Goal: Transaction & Acquisition: Download file/media

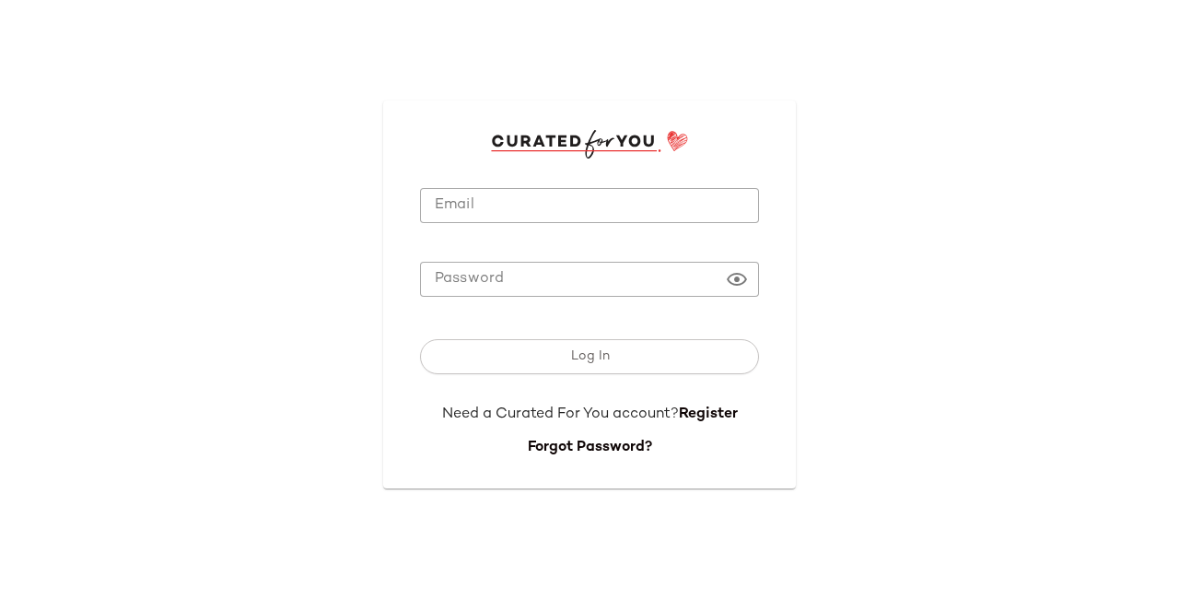
type input "**********"
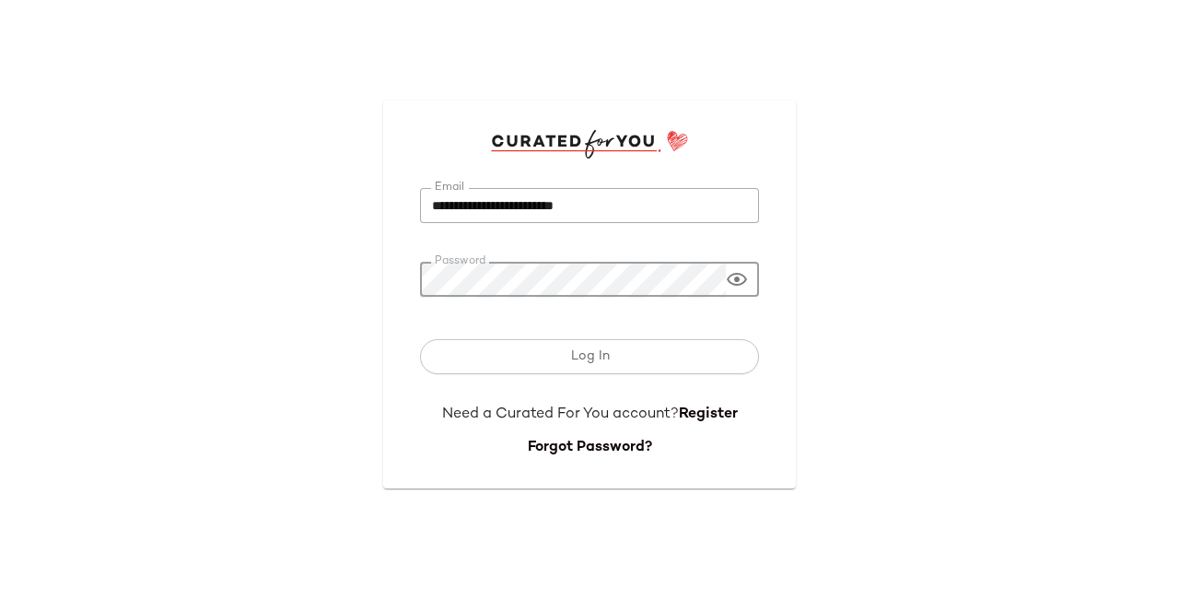
click at [588, 333] on div "Log In" at bounding box center [589, 360] width 339 height 87
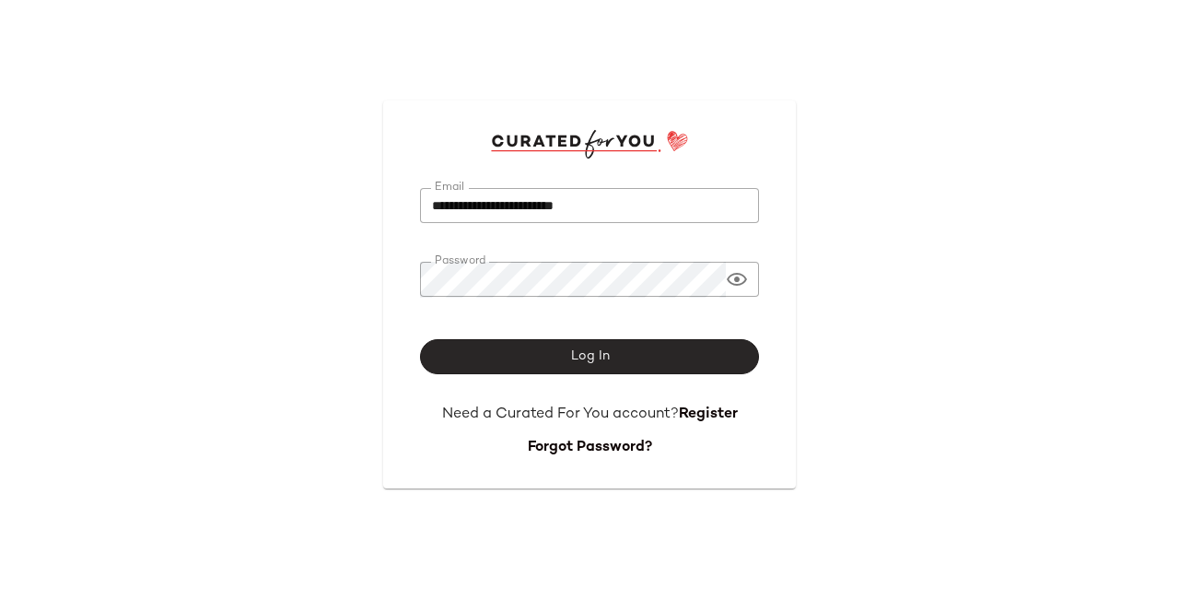
click at [597, 351] on span "Log In" at bounding box center [589, 356] width 40 height 15
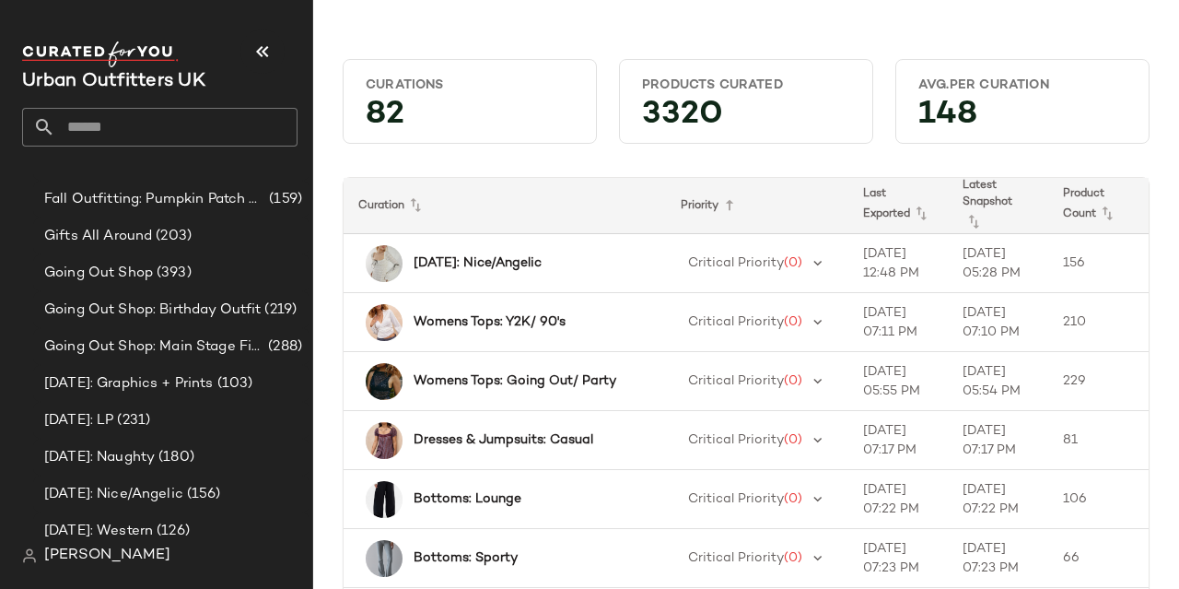
scroll to position [1394, 0]
click at [150, 416] on span "(231)" at bounding box center [131, 419] width 37 height 21
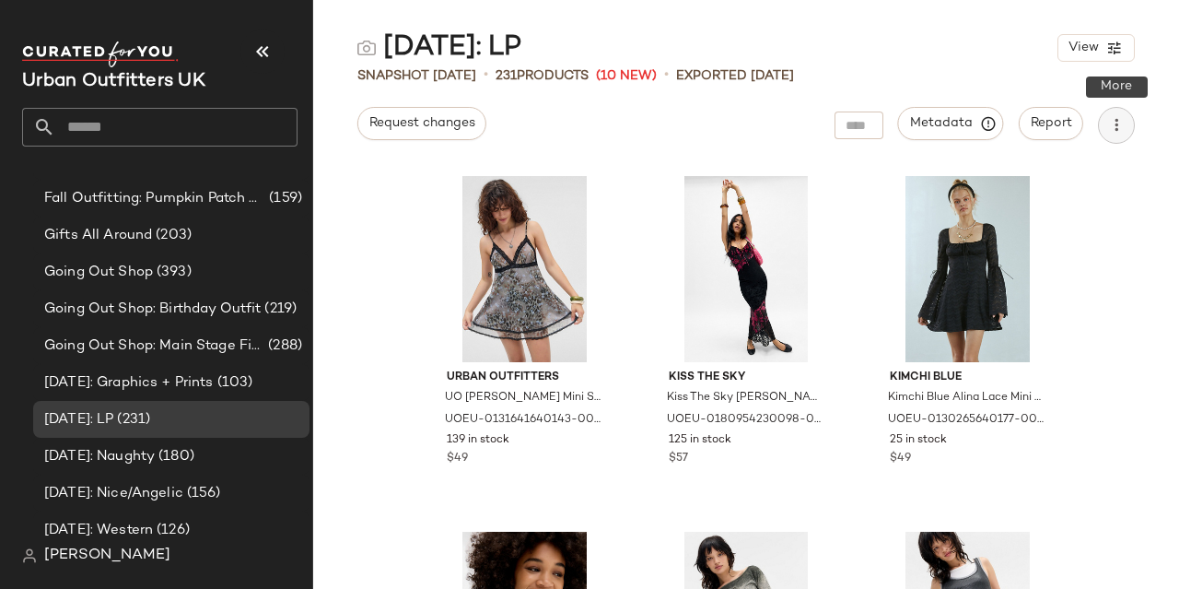
click at [1115, 117] on icon "button" at bounding box center [1116, 125] width 18 height 18
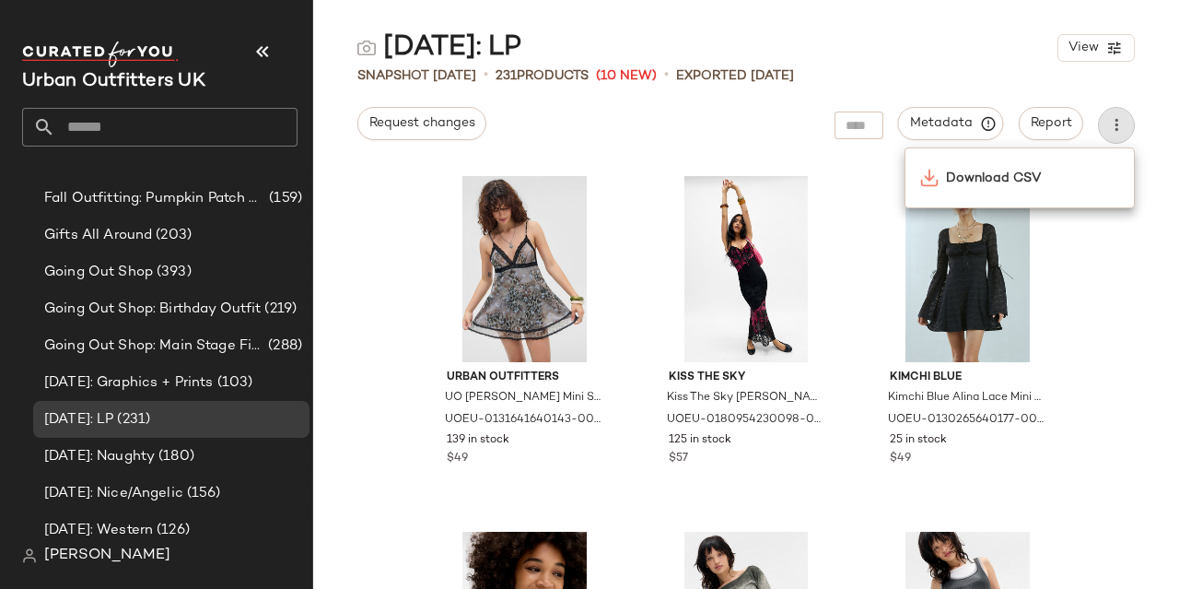
click at [1046, 154] on div "Download CSV" at bounding box center [1020, 177] width 230 height 61
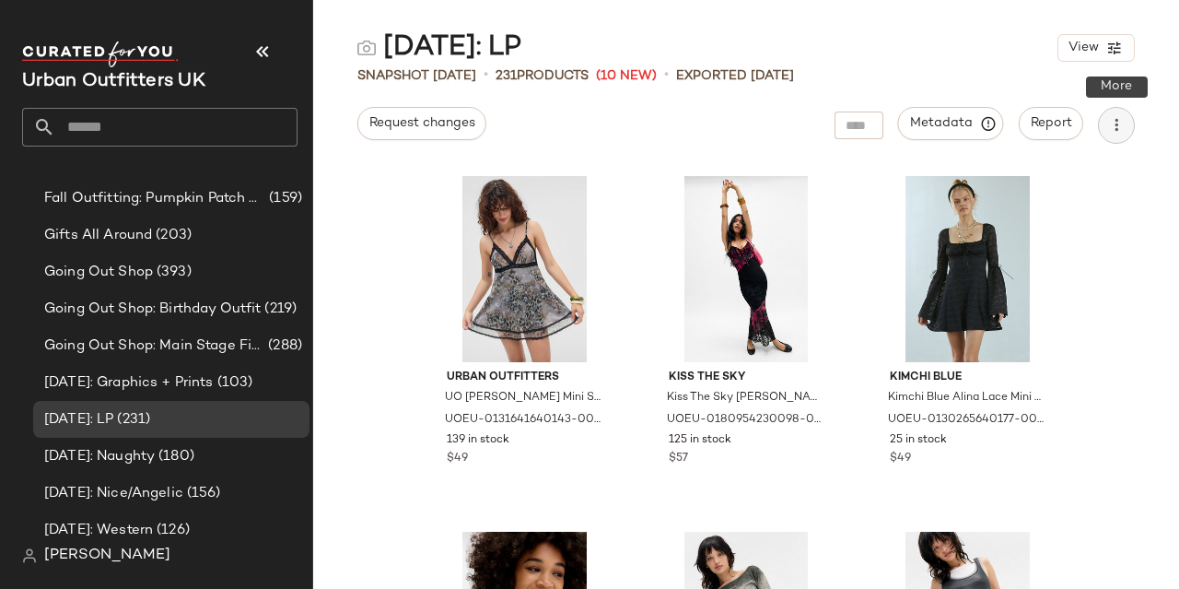
click at [1113, 133] on icon "button" at bounding box center [1116, 125] width 18 height 18
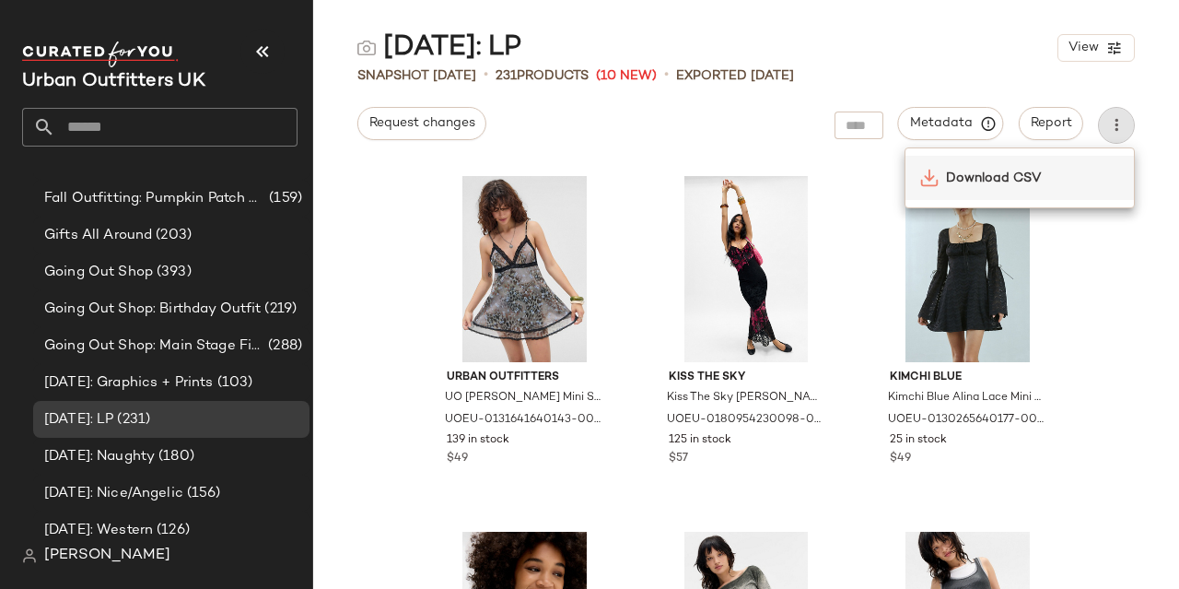
click at [958, 187] on div "Download CSV" at bounding box center [1020, 178] width 228 height 44
